Goal: Task Accomplishment & Management: Complete application form

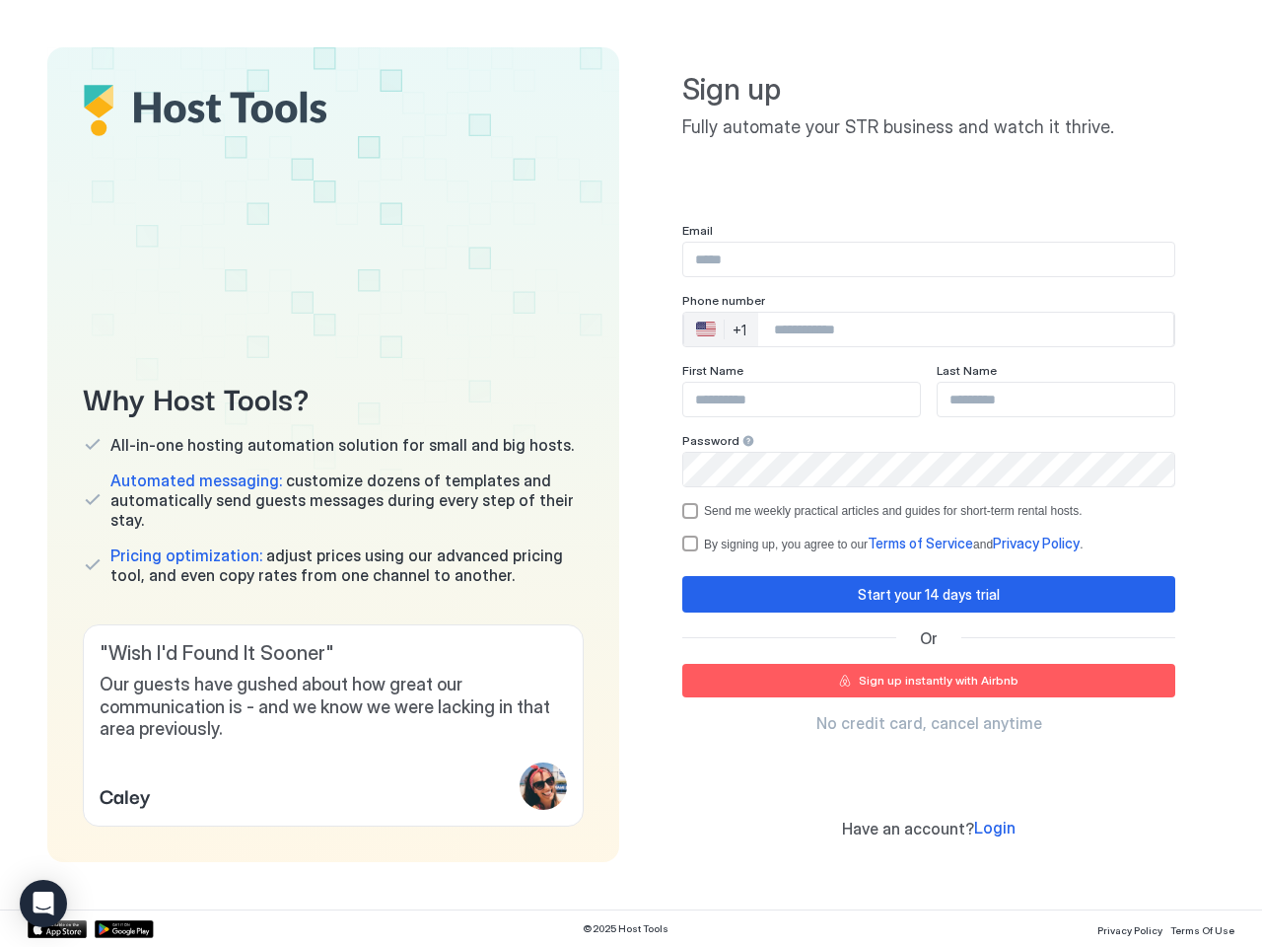
click at [631, 473] on div "Why Host Tools? All-in-one hosting automation solution for small and big hosts.…" at bounding box center [630, 454] width 1167 height 814
click at [333, 725] on span "Our guests have gushed about how great our communication is - and we know we we…" at bounding box center [333, 706] width 467 height 67
click at [721, 329] on div "🇺🇸 +1" at bounding box center [721, 330] width 74 height 34
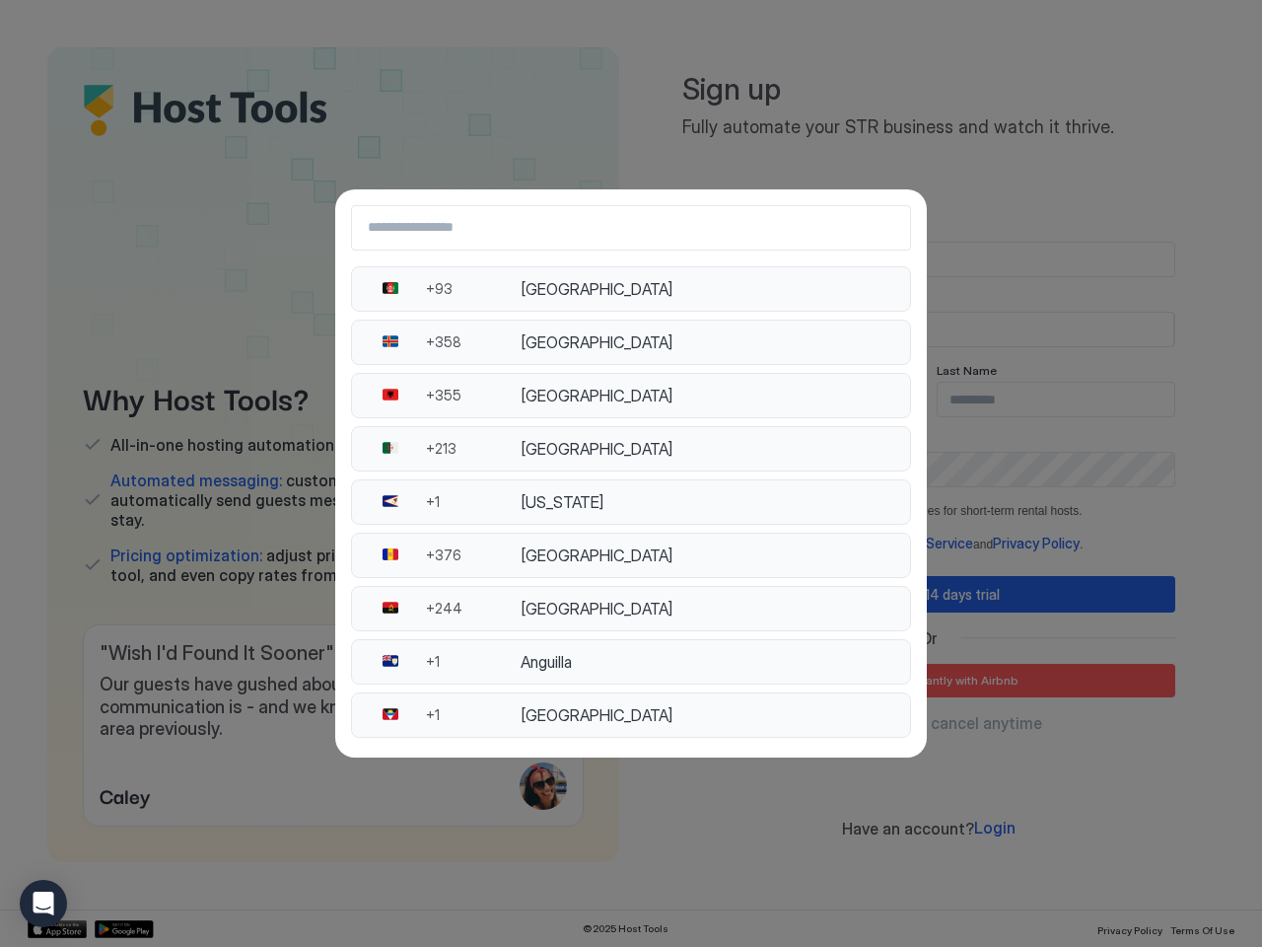
click at [742, 441] on div "[GEOGRAPHIC_DATA]" at bounding box center [710, 449] width 378 height 20
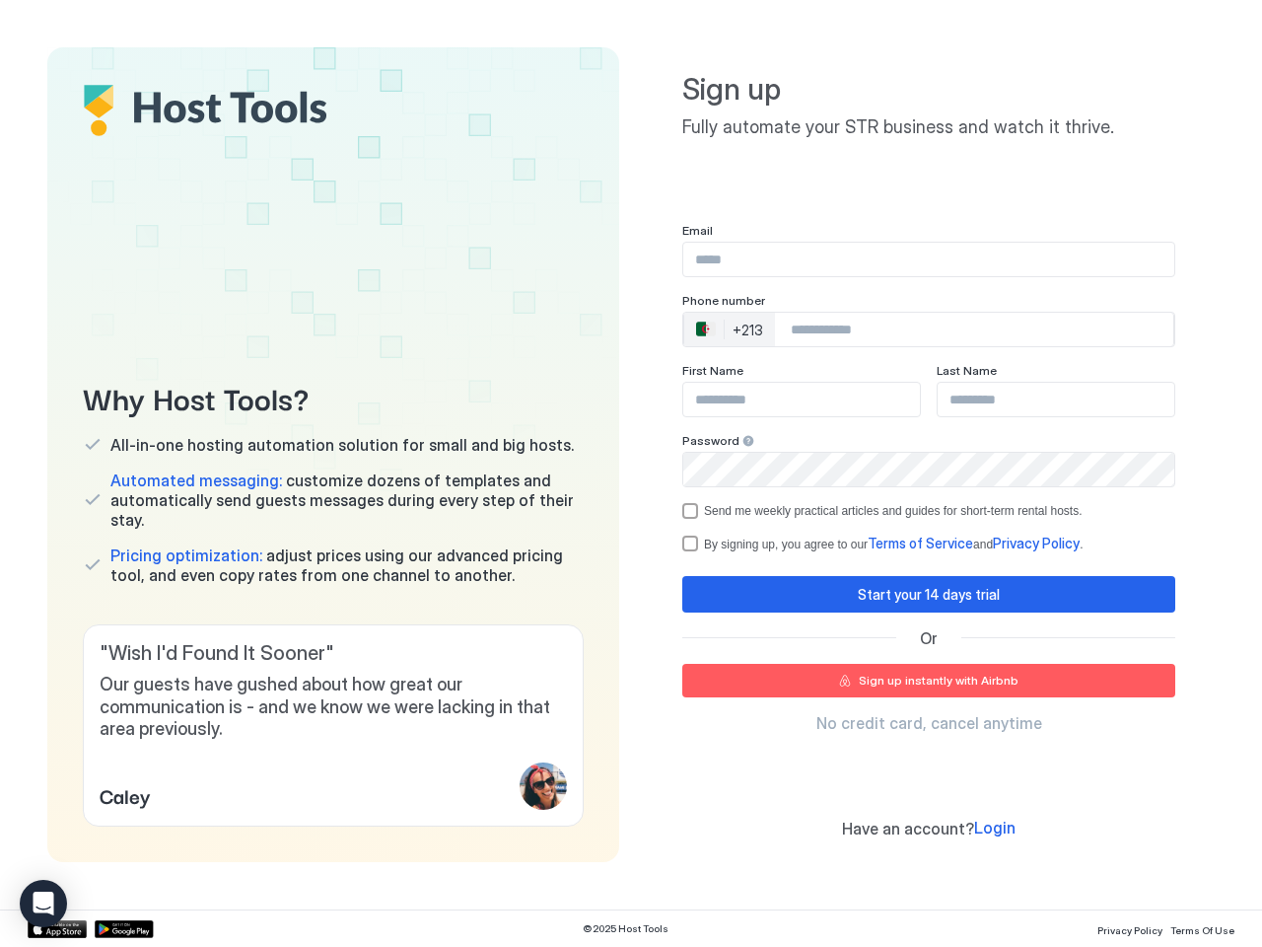
click at [929, 511] on div "Send me weekly practical articles and guides for short-term rental hosts." at bounding box center [893, 511] width 379 height 14
click at [929, 594] on div "Start your 14 days trial" at bounding box center [929, 594] width 142 height 21
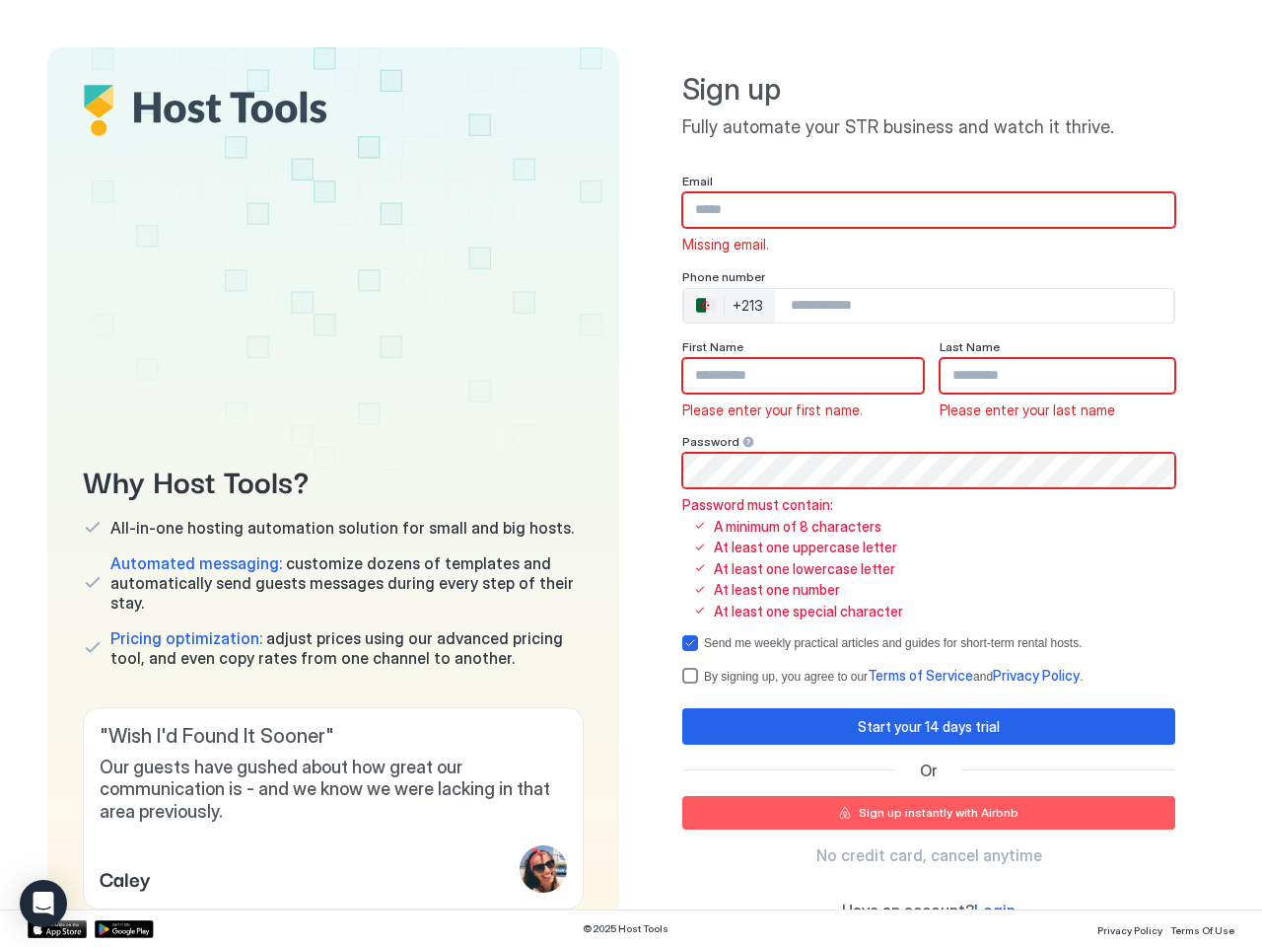
click at [929, 680] on span "Terms of Service" at bounding box center [920, 675] width 105 height 17
click at [43, 903] on icon "Open Intercom Messenger" at bounding box center [44, 903] width 21 height 24
